Goal: Information Seeking & Learning: Learn about a topic

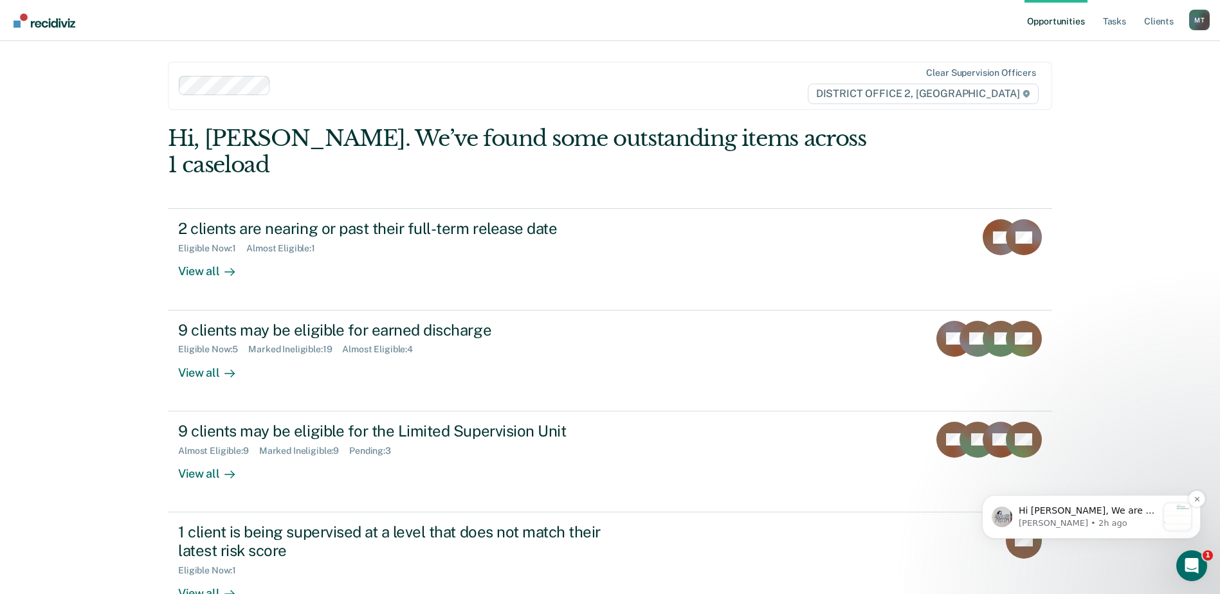
click at [1105, 504] on div "Hi [PERSON_NAME], We are so excited to announce a brand new feature: AI case no…" at bounding box center [1091, 517] width 199 height 27
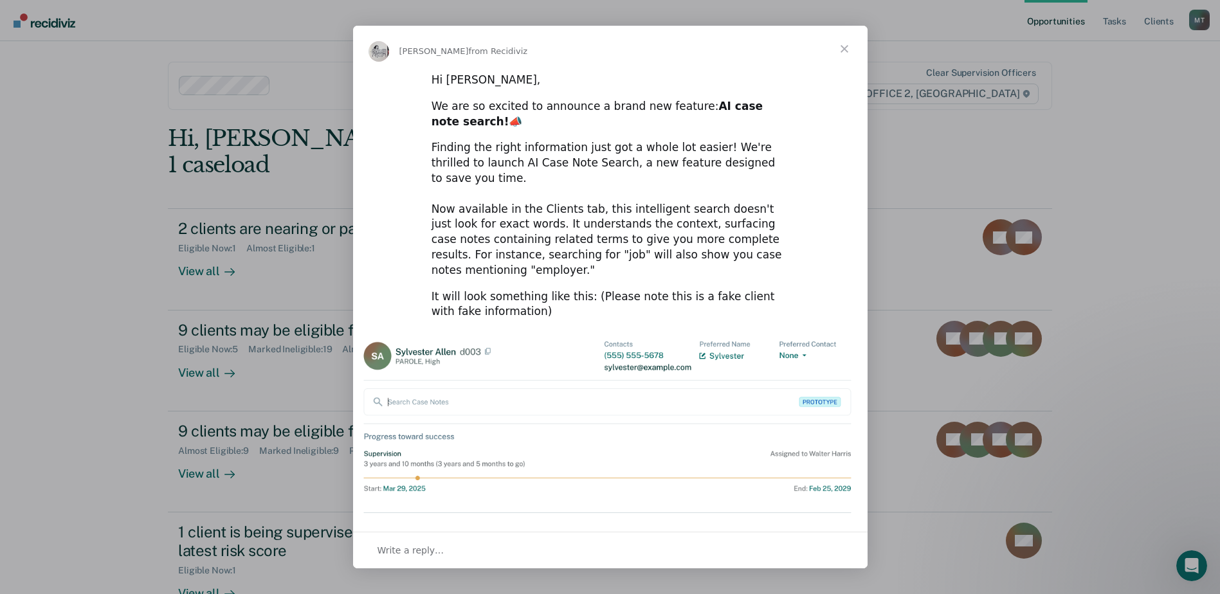
click at [844, 46] on span "Close" at bounding box center [845, 49] width 46 height 46
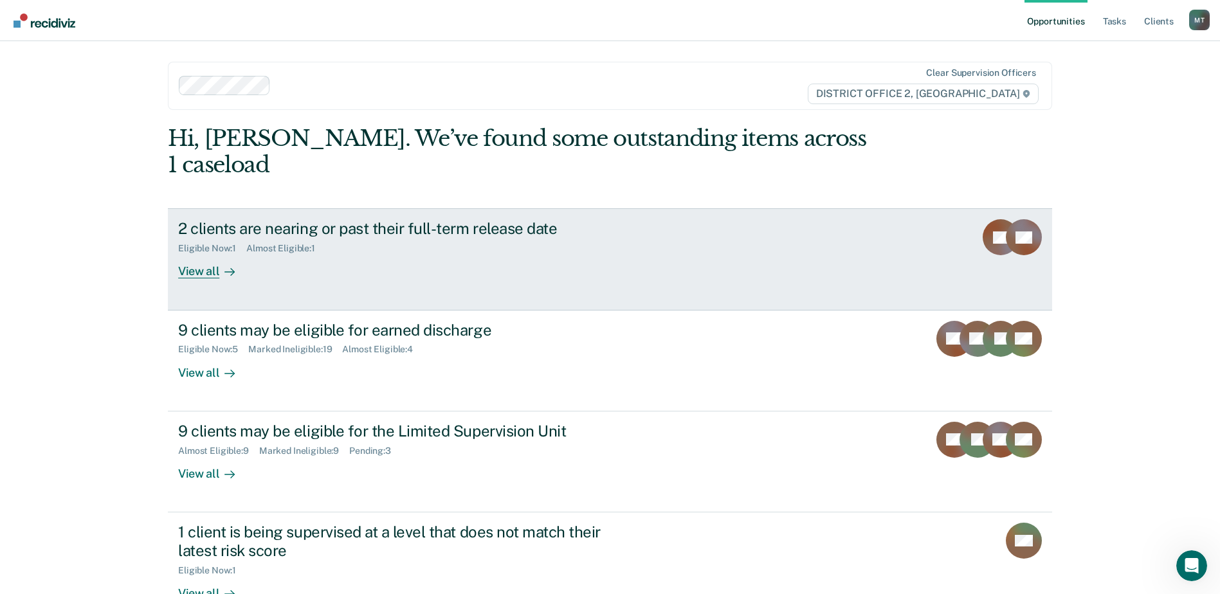
click at [342, 219] on div "2 clients are nearing or past their full-term release date" at bounding box center [404, 228] width 452 height 19
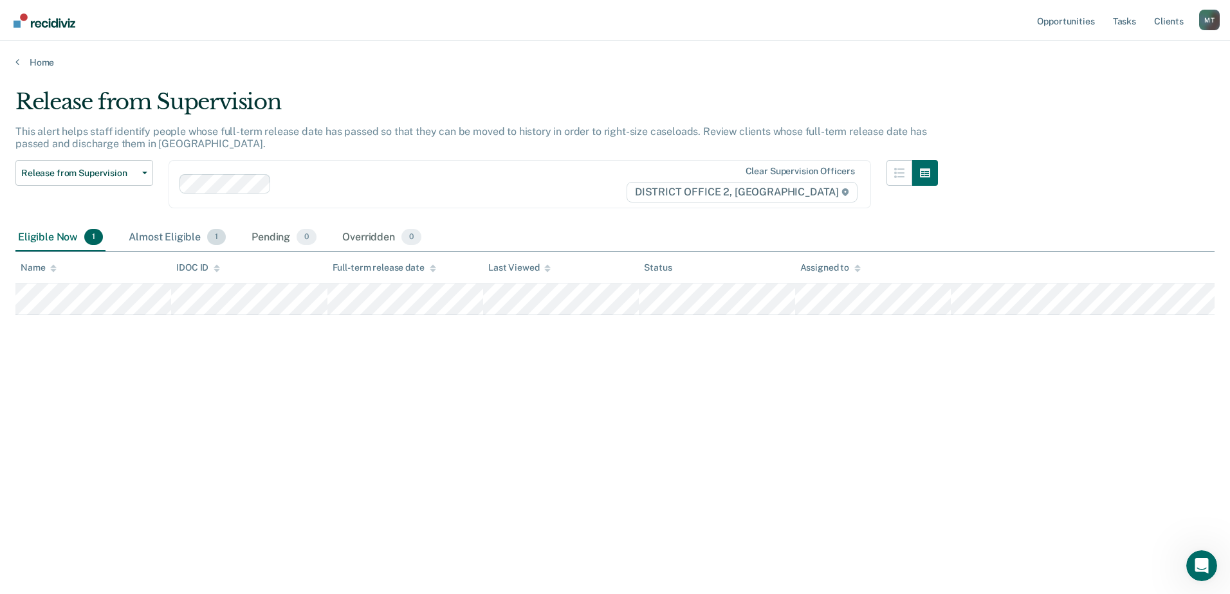
click at [161, 226] on div "Almost Eligible 1" at bounding box center [177, 238] width 102 height 28
click at [175, 76] on main "Release from Supervision This alert helps staff identify people whose full-term…" at bounding box center [615, 329] width 1230 height 522
